Goal: Find specific page/section: Find specific page/section

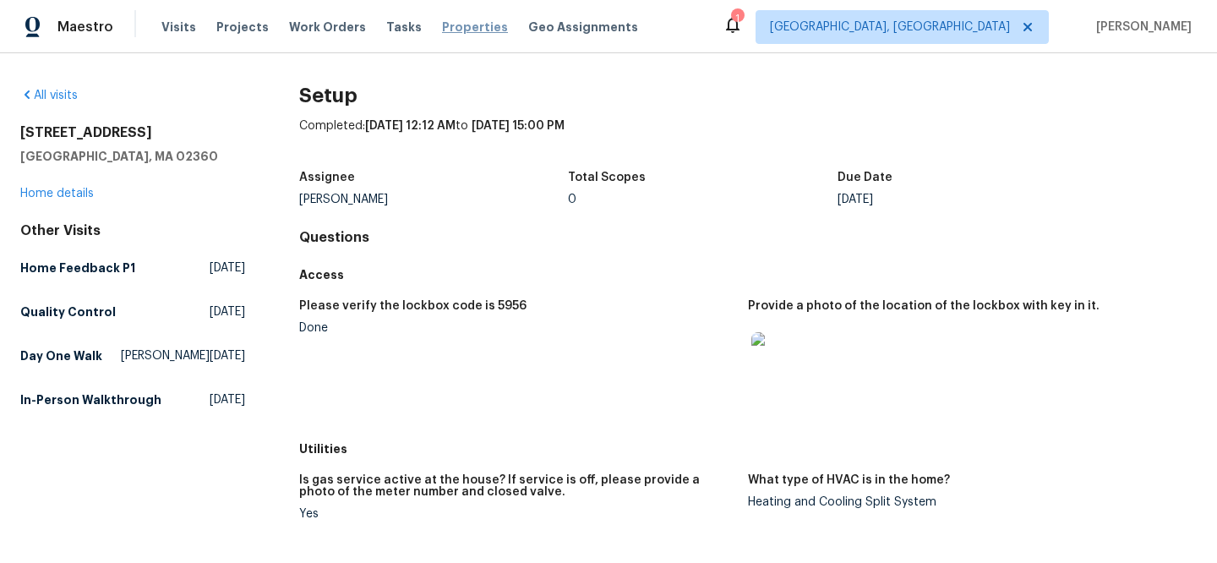
click at [454, 19] on span "Properties" at bounding box center [475, 27] width 66 height 17
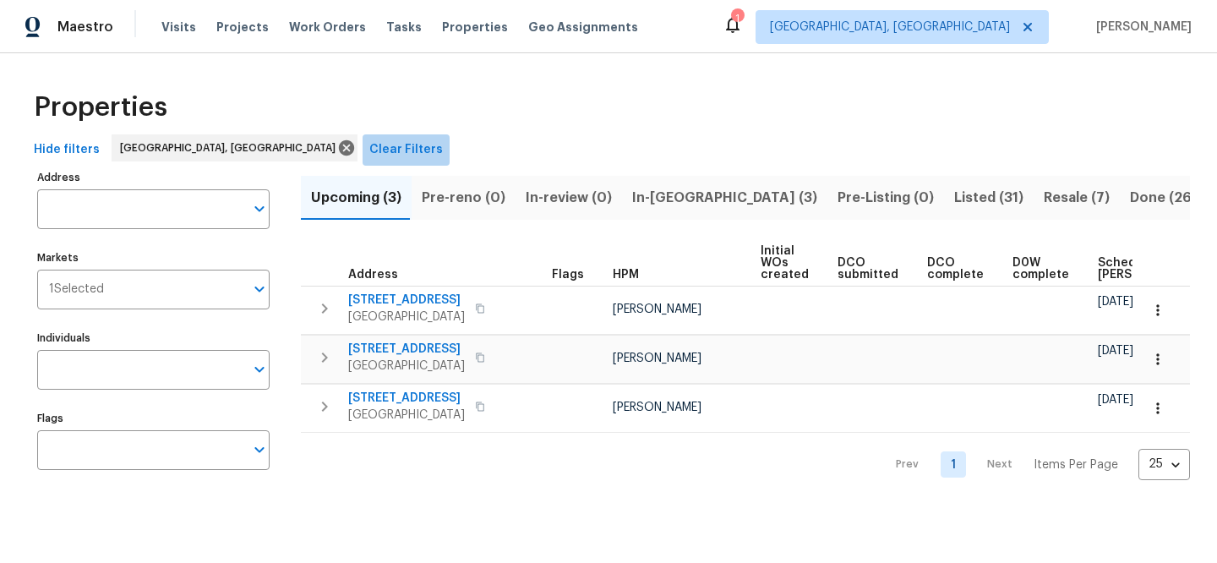
click at [369, 143] on span "Clear Filters" at bounding box center [406, 149] width 74 height 21
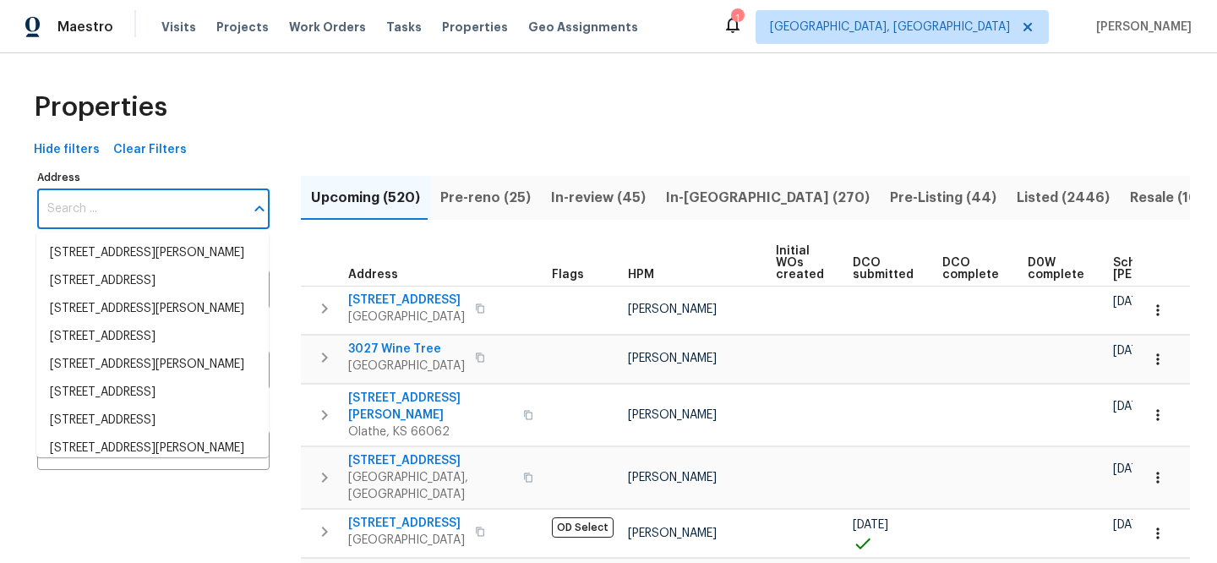
click at [164, 215] on input "Address" at bounding box center [140, 209] width 207 height 40
paste input "[STREET_ADDRESS]"
type input "[STREET_ADDRESS]"
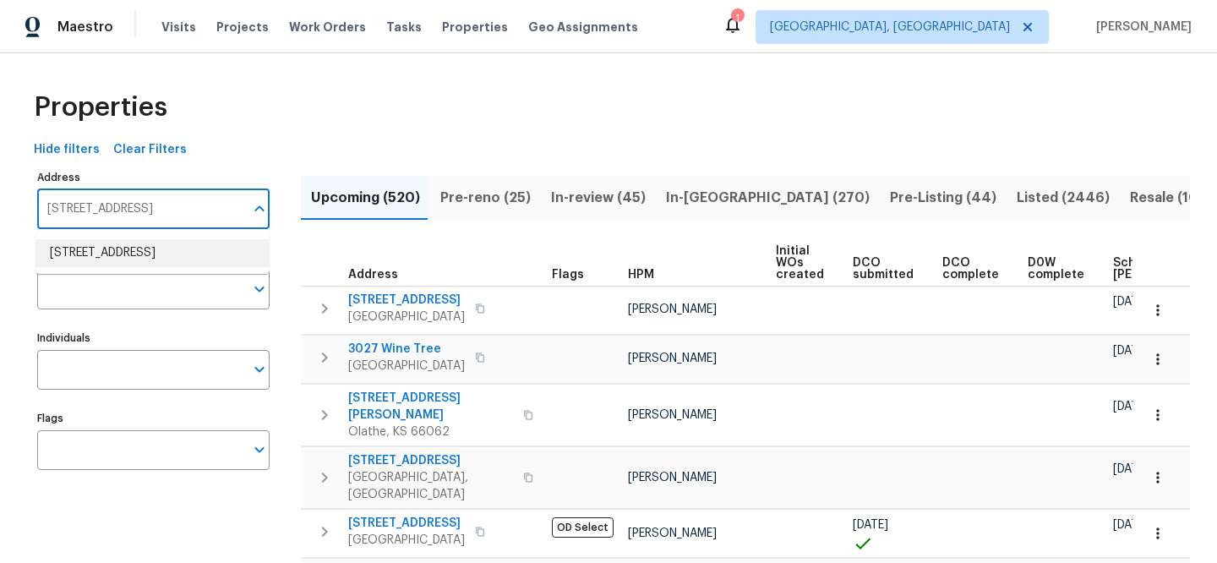
click at [157, 248] on li "[STREET_ADDRESS]" at bounding box center [152, 253] width 232 height 28
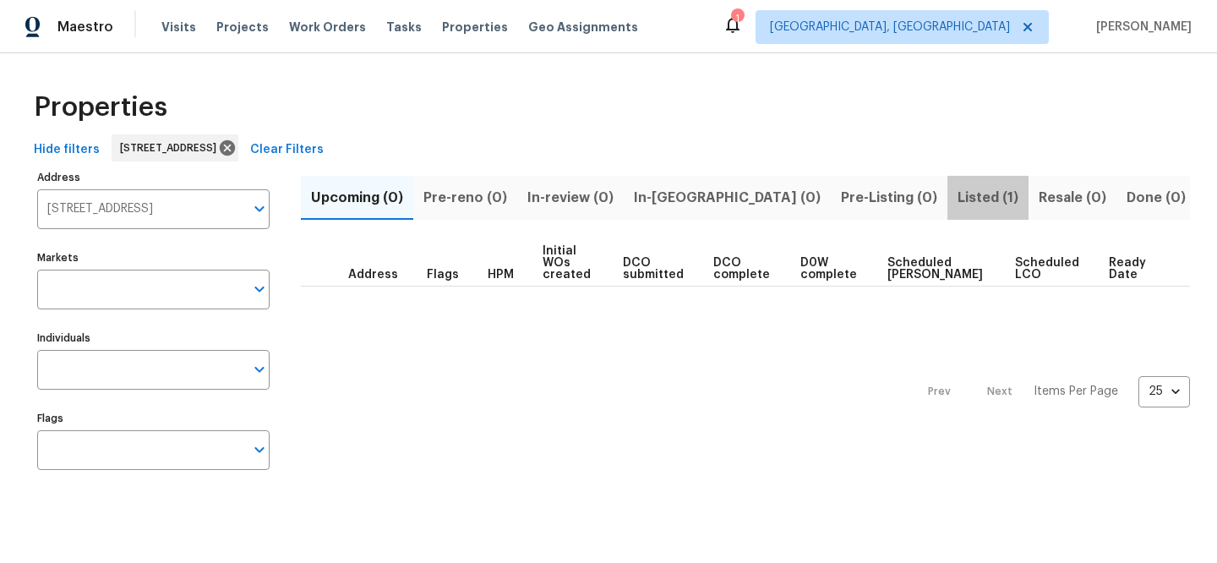
click at [957, 193] on span "Listed (1)" at bounding box center [987, 198] width 61 height 24
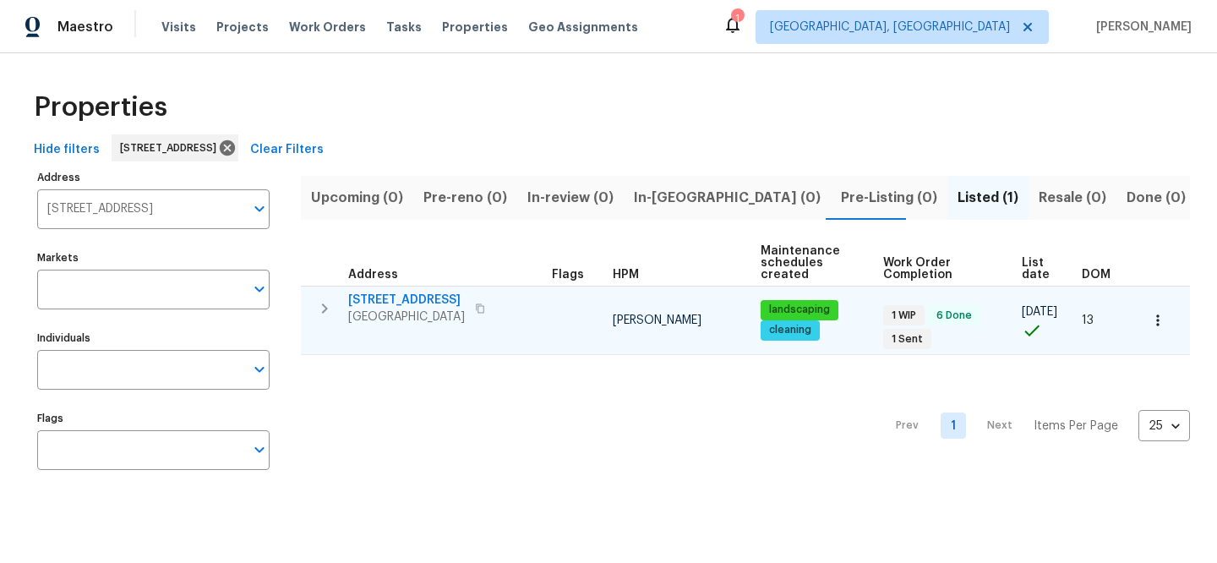
click at [427, 303] on span "[STREET_ADDRESS]" at bounding box center [406, 300] width 117 height 17
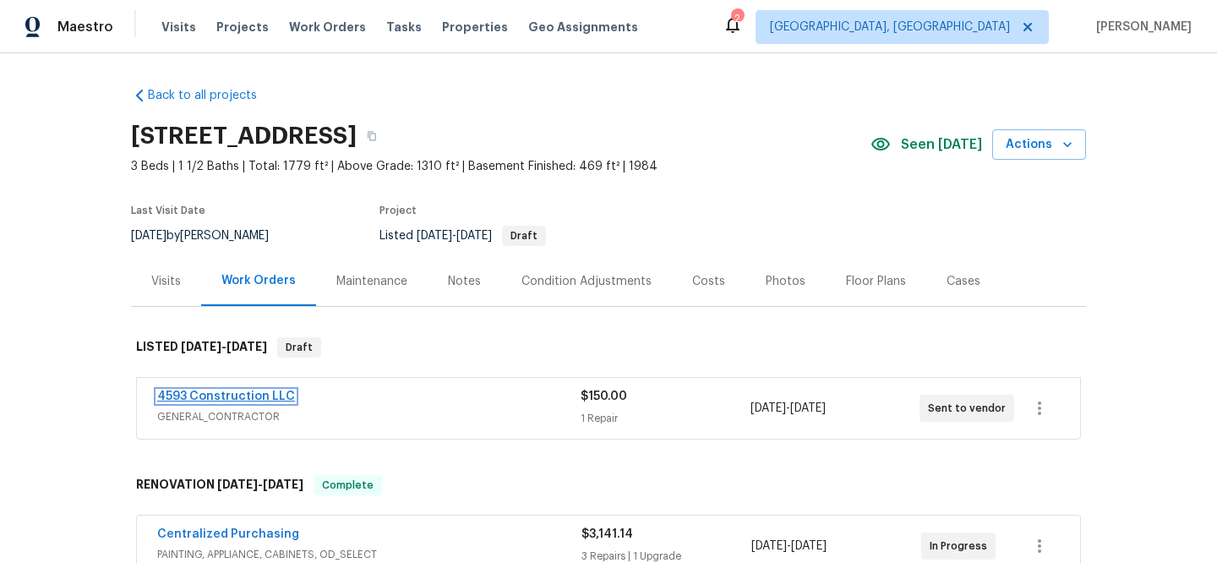
click at [238, 395] on link "4593 Construction LLC" at bounding box center [226, 396] width 138 height 12
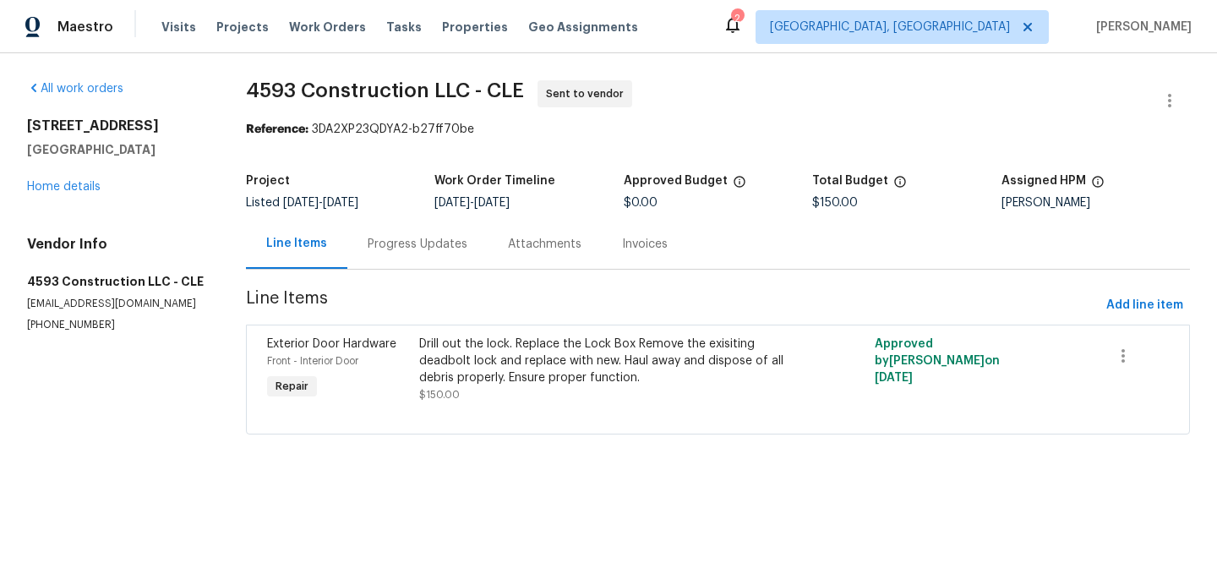
click at [618, 372] on div "Drill out the lock. Replace the Lock Box Remove the exisiting deadbolt lock and…" at bounding box center [604, 360] width 370 height 51
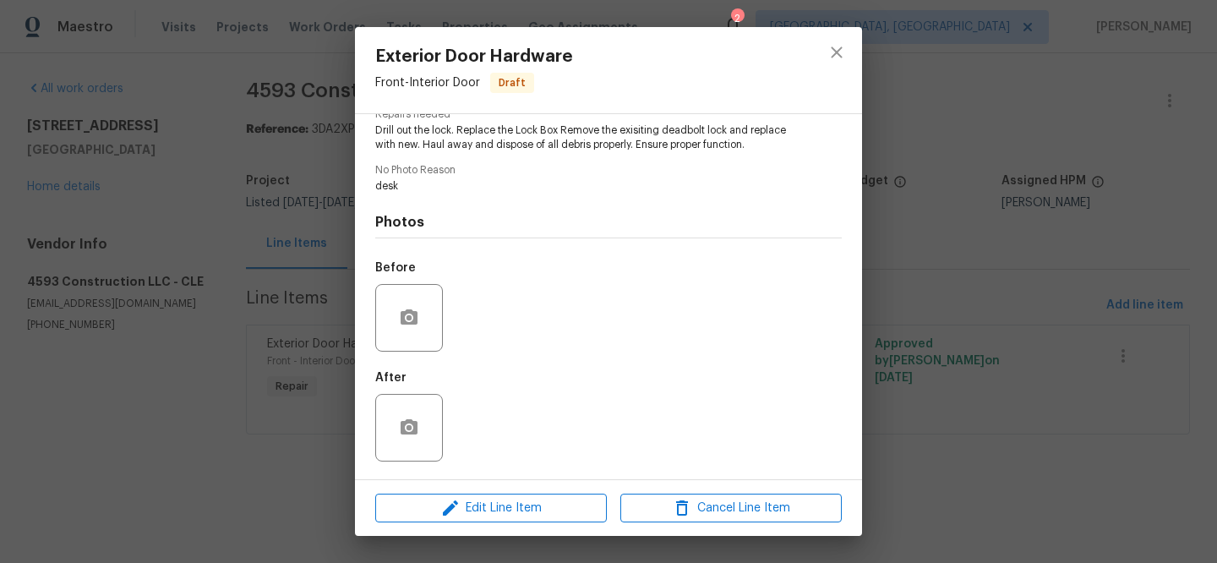
scroll to position [171, 0]
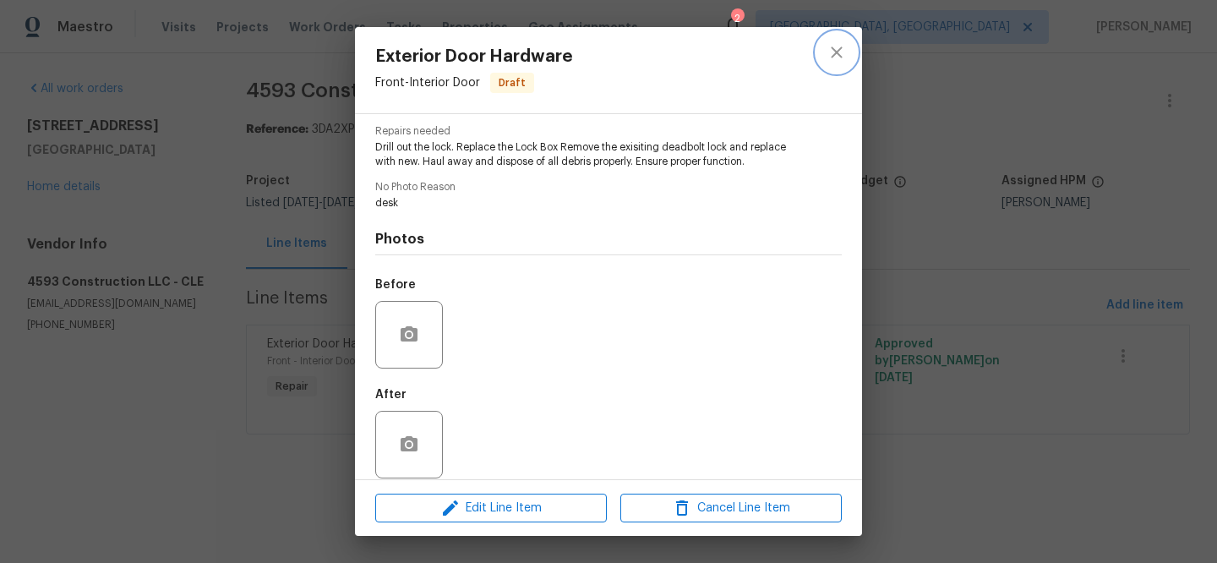
click at [834, 47] on icon "close" at bounding box center [836, 52] width 20 height 20
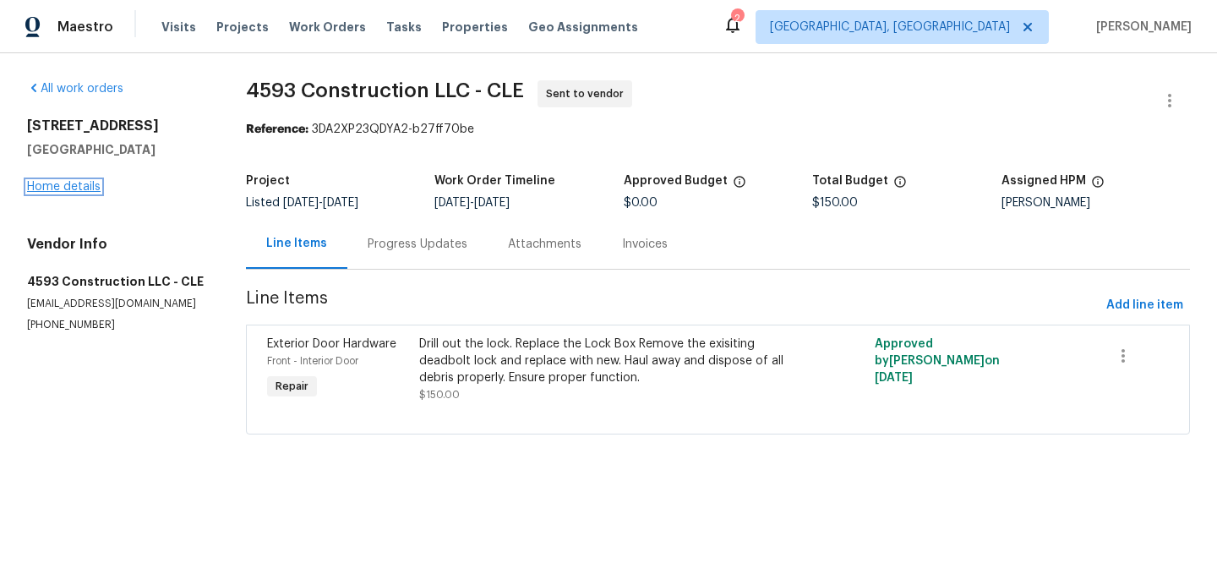
click at [77, 192] on link "Home details" at bounding box center [64, 187] width 74 height 12
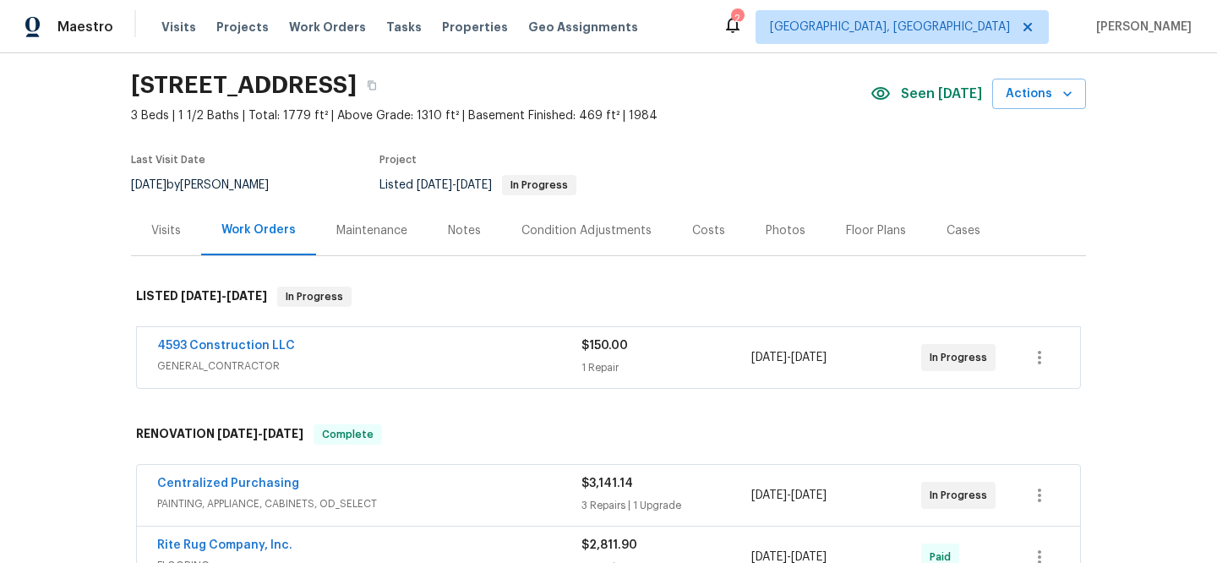
scroll to position [117, 0]
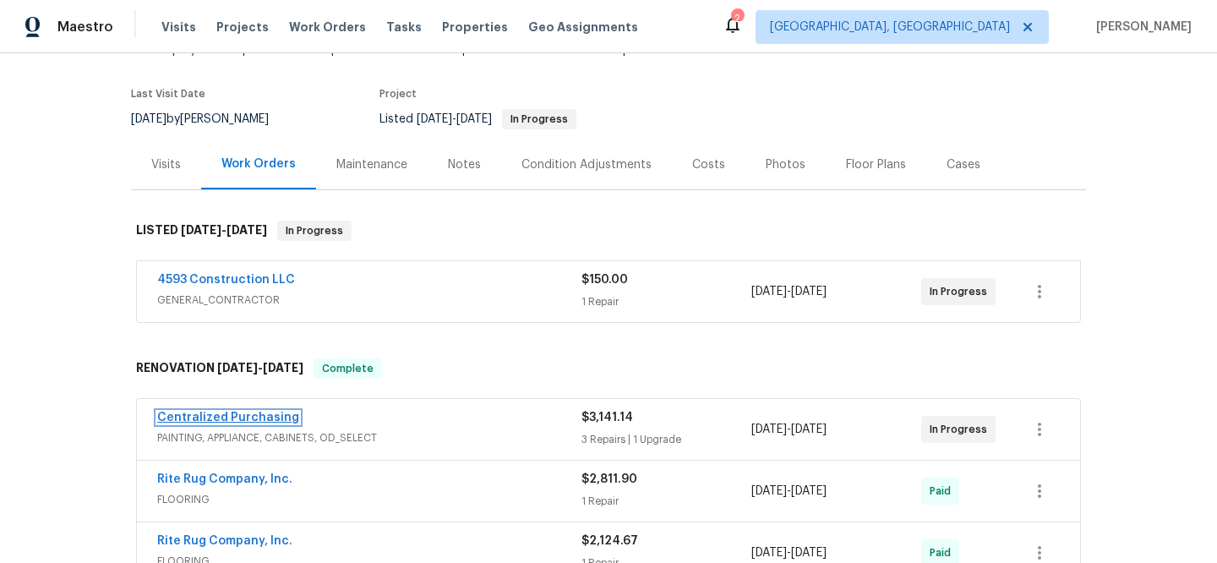
click at [196, 415] on link "Centralized Purchasing" at bounding box center [228, 417] width 142 height 12
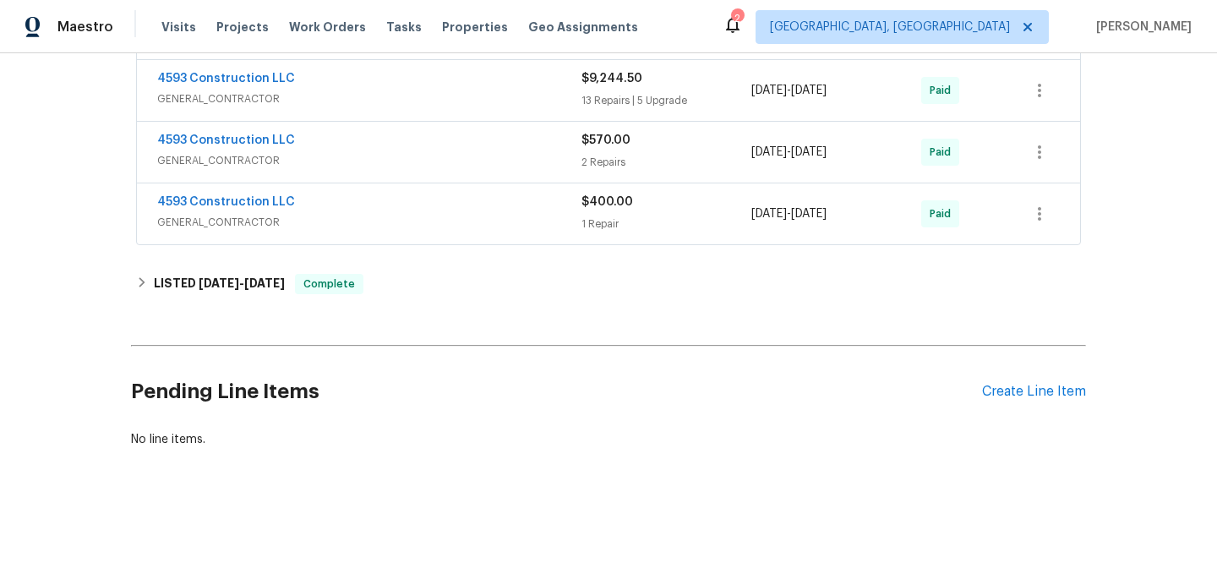
scroll to position [93, 0]
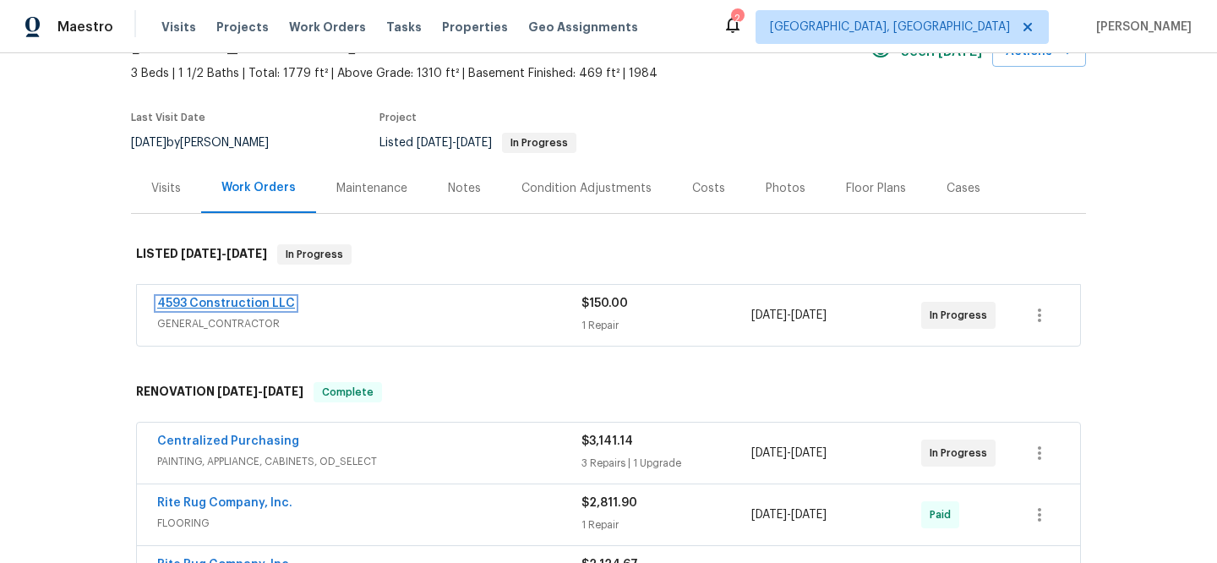
click at [259, 306] on link "4593 Construction LLC" at bounding box center [226, 303] width 138 height 12
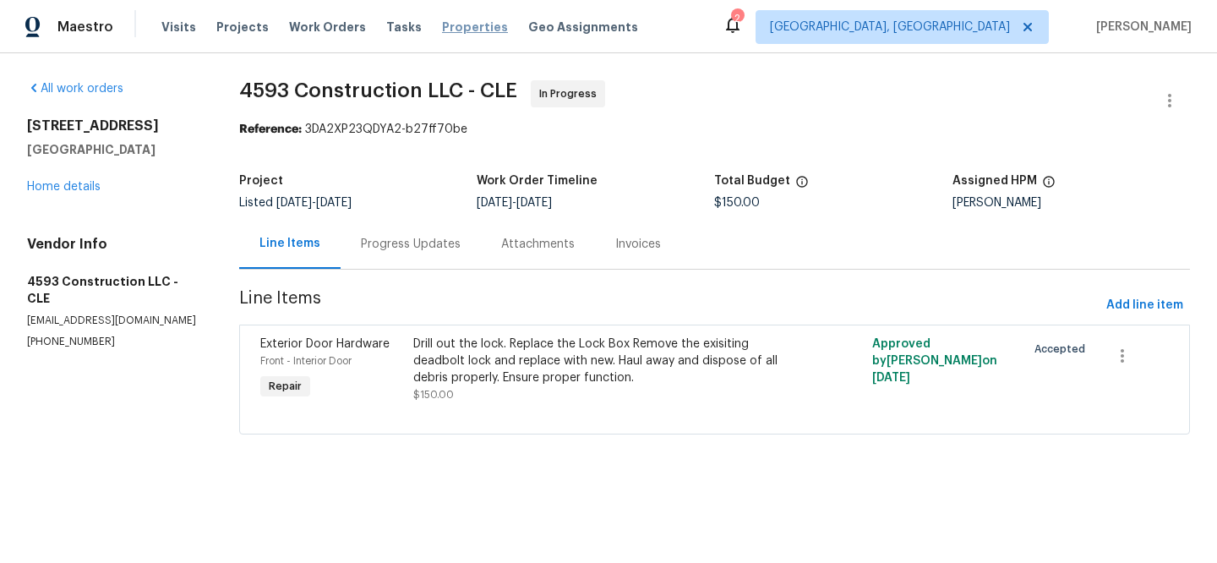
click at [466, 28] on span "Properties" at bounding box center [475, 27] width 66 height 17
